Goal: Transaction & Acquisition: Purchase product/service

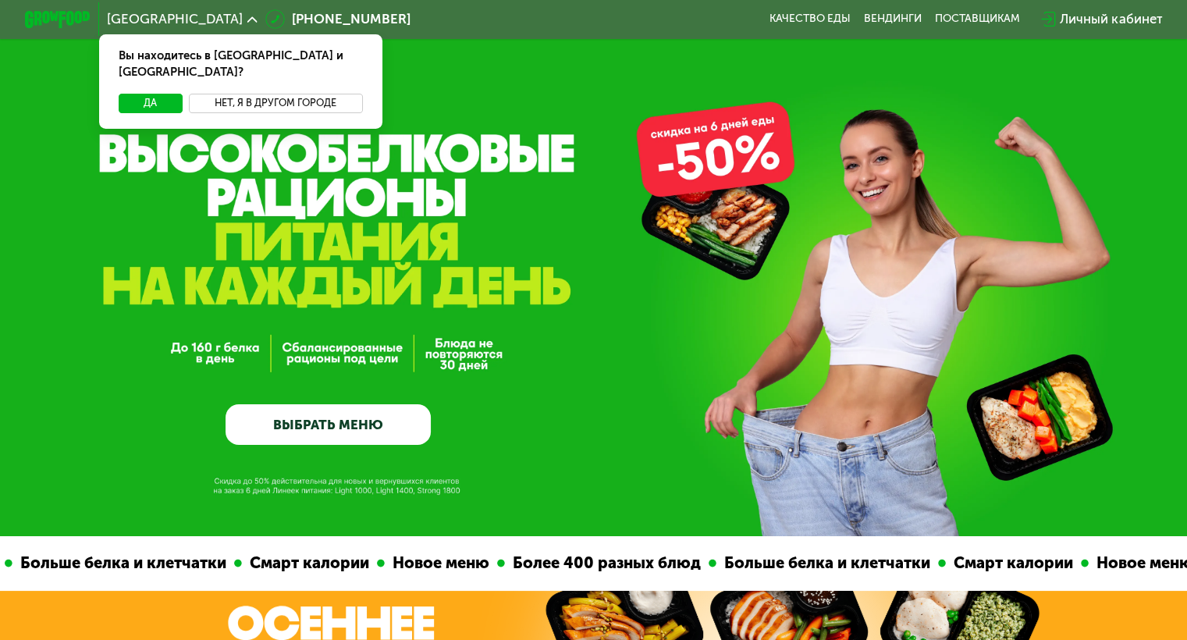
click at [222, 94] on button "Нет, я в другом городе" at bounding box center [276, 104] width 174 height 20
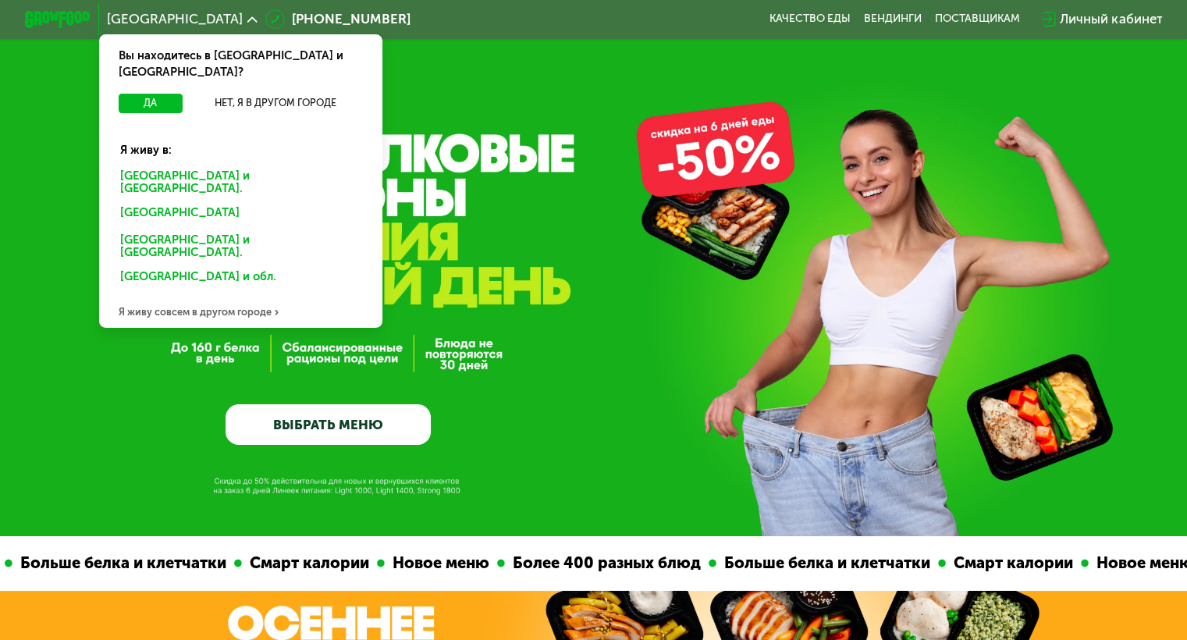
click at [164, 165] on div "Санкт-Петербурге и обл." at bounding box center [240, 182] width 264 height 34
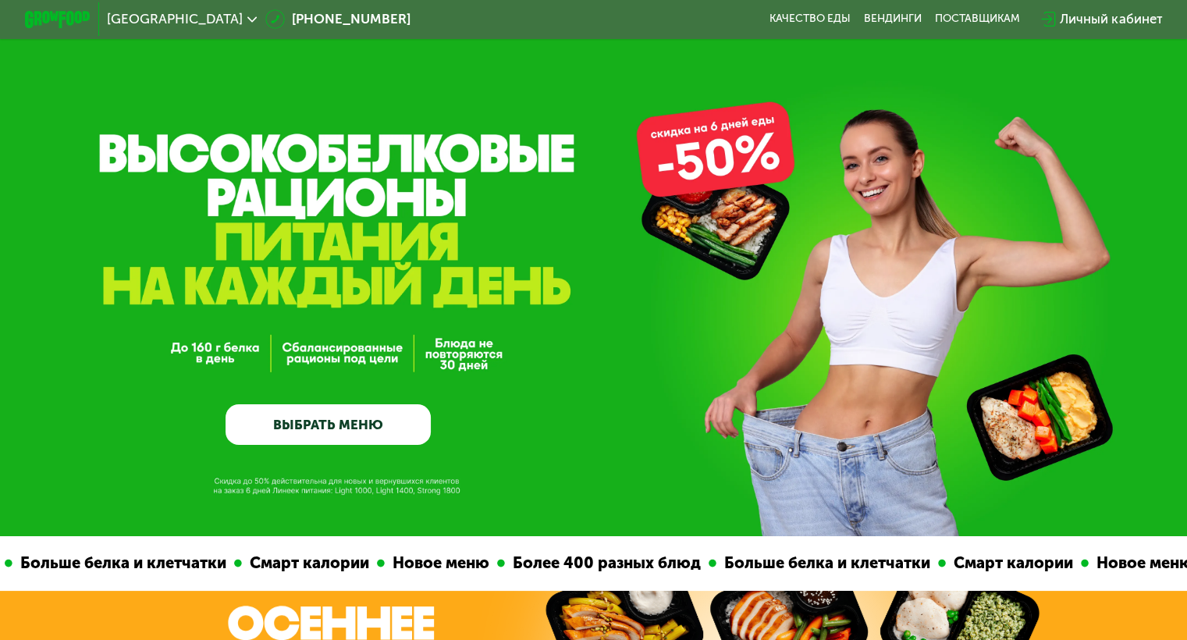
click at [378, 428] on link "ВЫБРАТЬ МЕНЮ" at bounding box center [327, 424] width 205 height 41
click at [345, 431] on link "ВЫБРАТЬ МЕНЮ" at bounding box center [327, 424] width 205 height 41
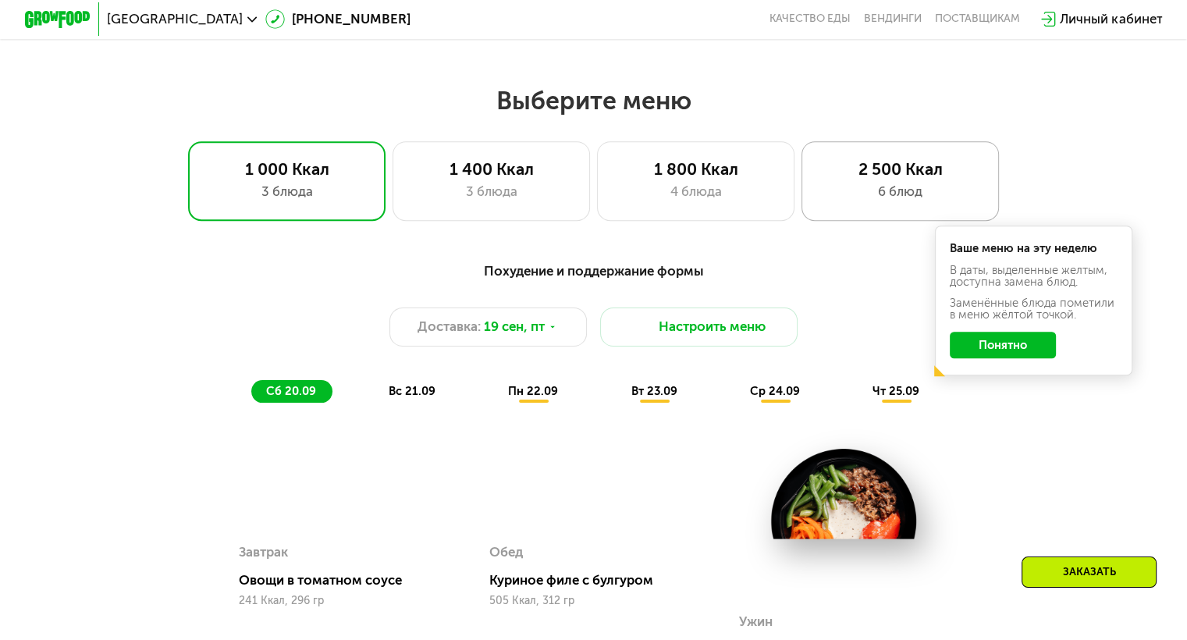
scroll to position [971, 0]
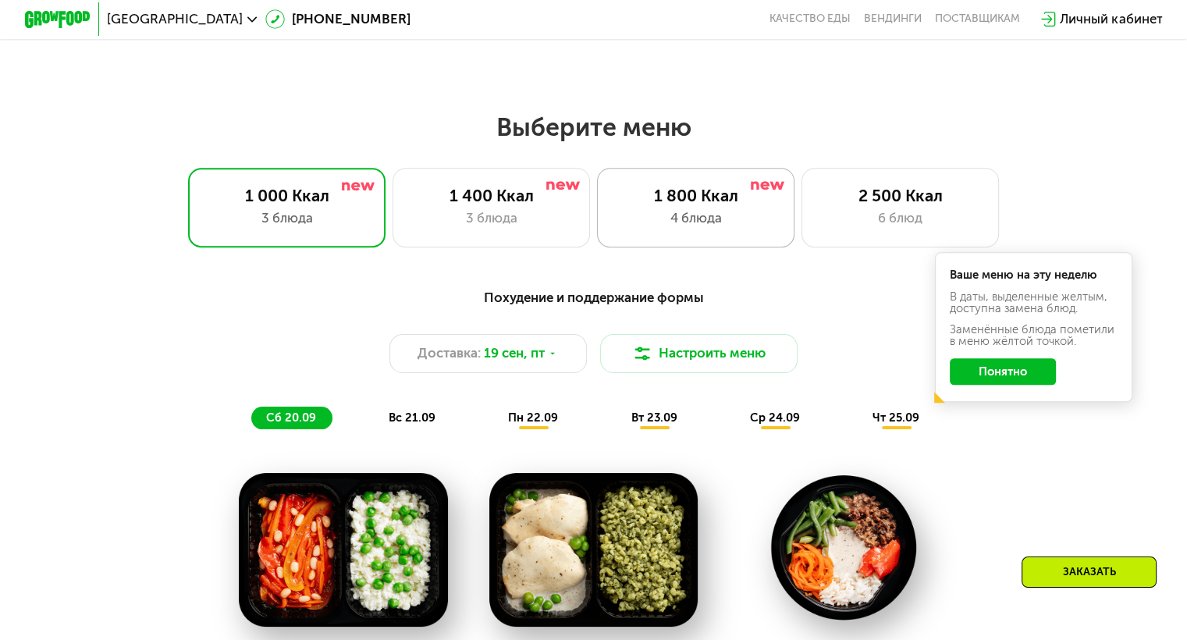
click at [680, 228] on div "4 блюда" at bounding box center [695, 218] width 163 height 20
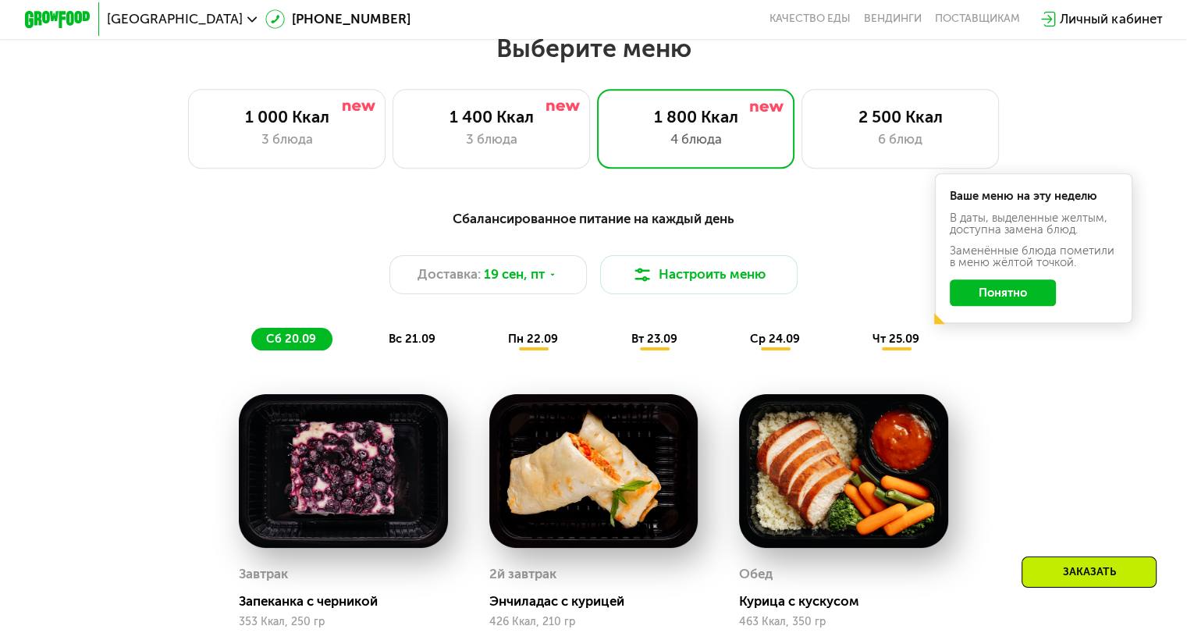
scroll to position [1049, 0]
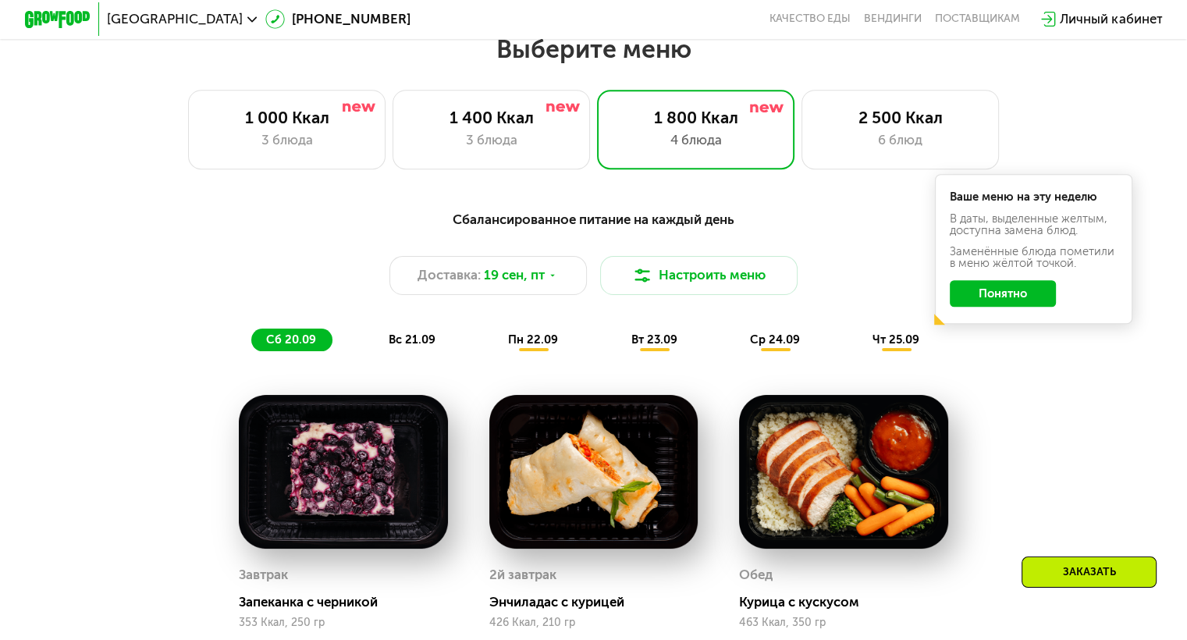
click at [1024, 303] on button "Понятно" at bounding box center [1002, 293] width 106 height 27
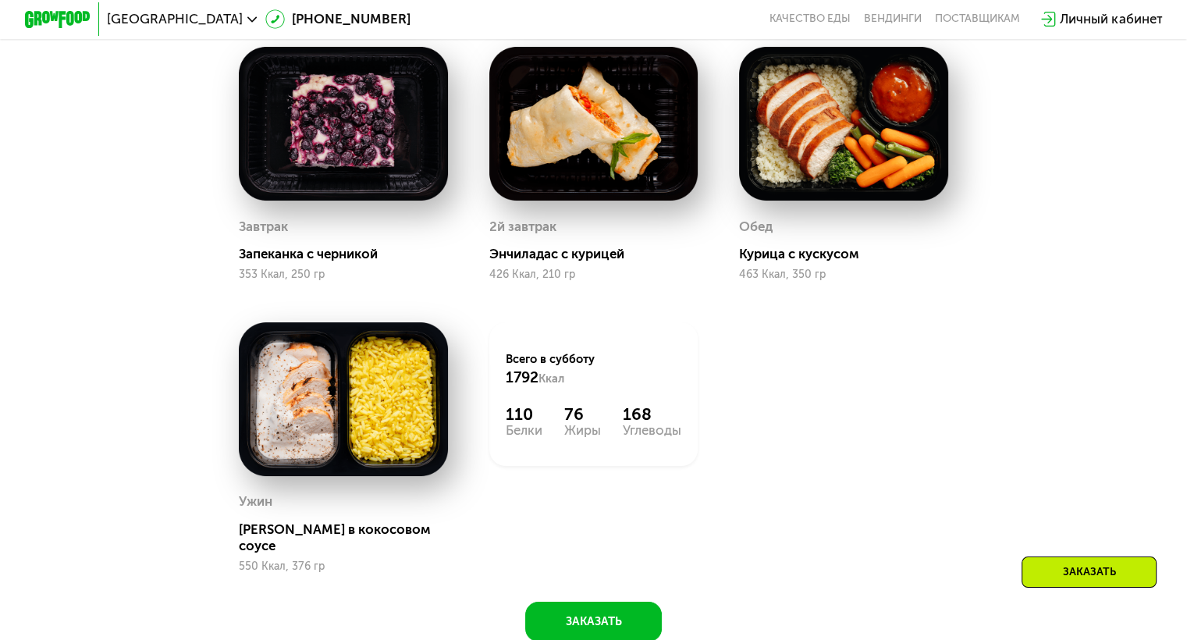
scroll to position [1439, 0]
